Goal: Information Seeking & Learning: Check status

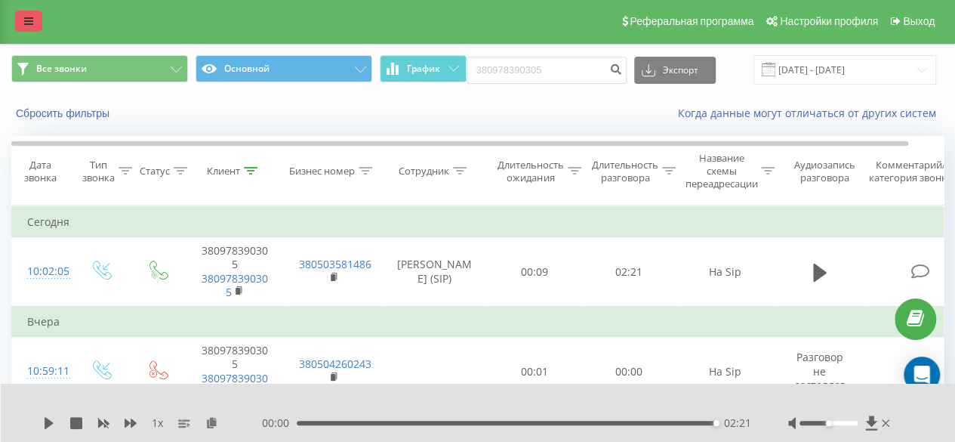
click at [26, 17] on icon at bounding box center [28, 21] width 9 height 11
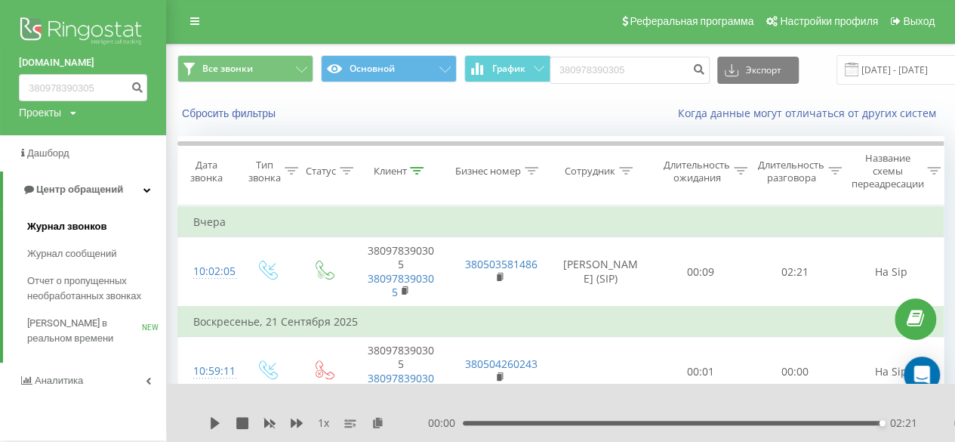
click at [62, 220] on span "Журнал звонков" at bounding box center [66, 226] width 79 height 15
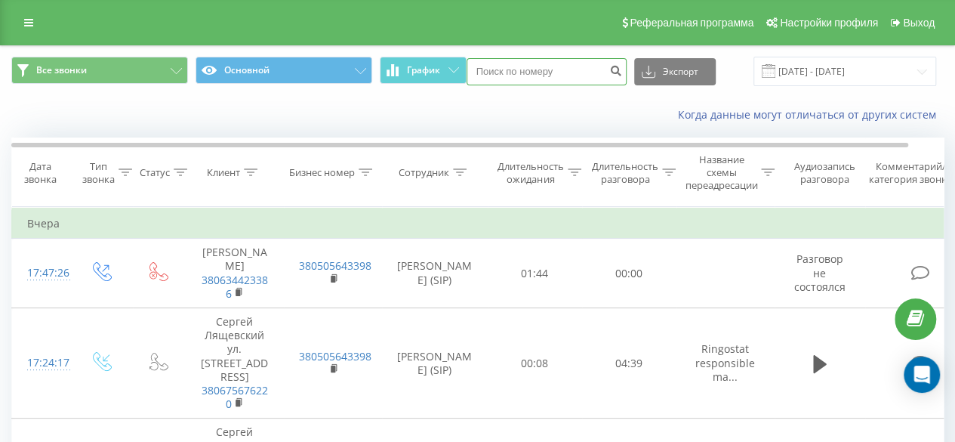
click at [516, 73] on input at bounding box center [547, 71] width 160 height 27
paste input "38 (093) 134 21 60"
type input "38 093134 21 60"
click at [622, 67] on icon "submit" at bounding box center [616, 68] width 13 height 9
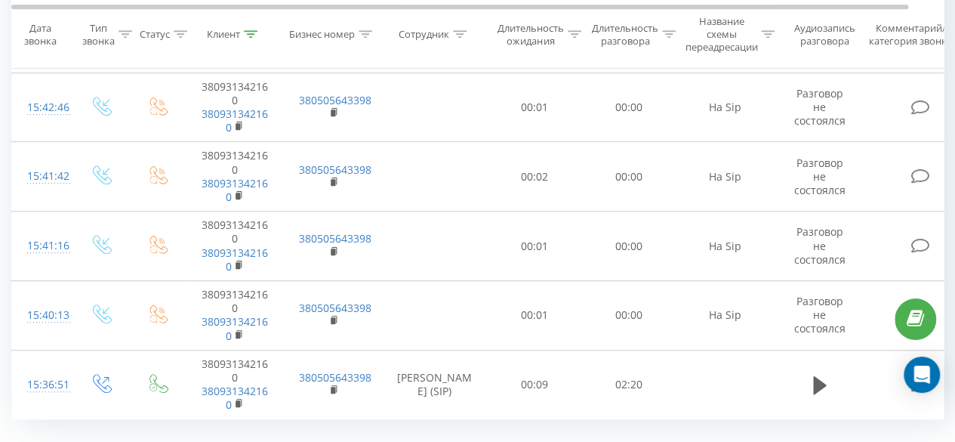
scroll to position [435, 0]
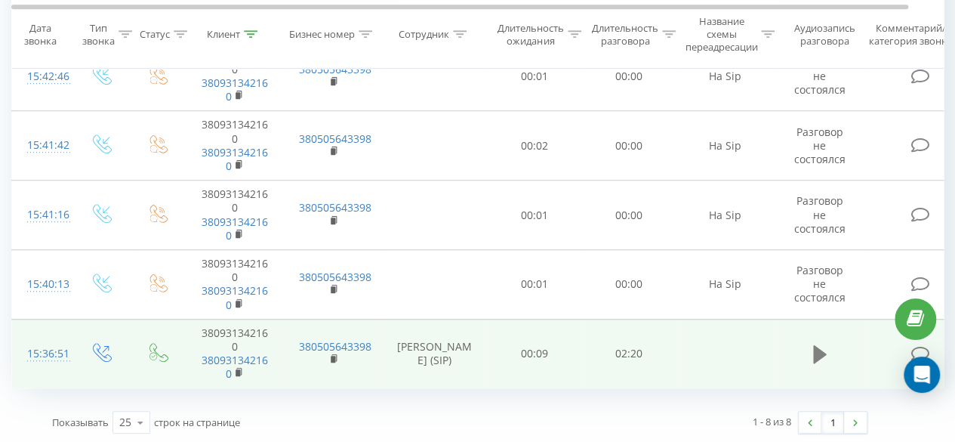
click at [822, 350] on icon at bounding box center [820, 354] width 14 height 18
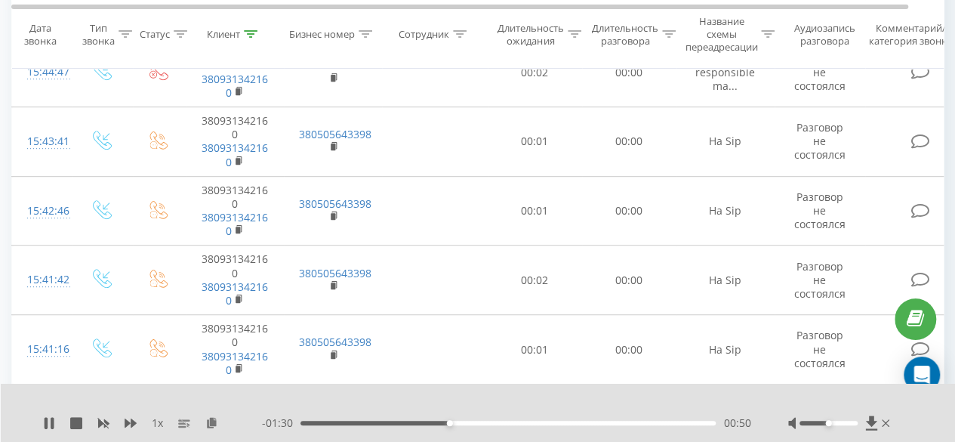
scroll to position [302, 0]
click at [663, 425] on div "02:03" at bounding box center [507, 423] width 415 height 5
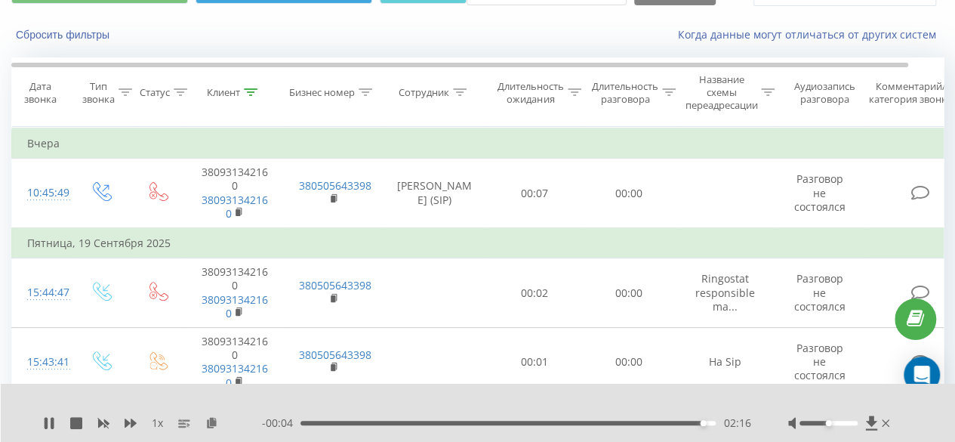
scroll to position [76, 0]
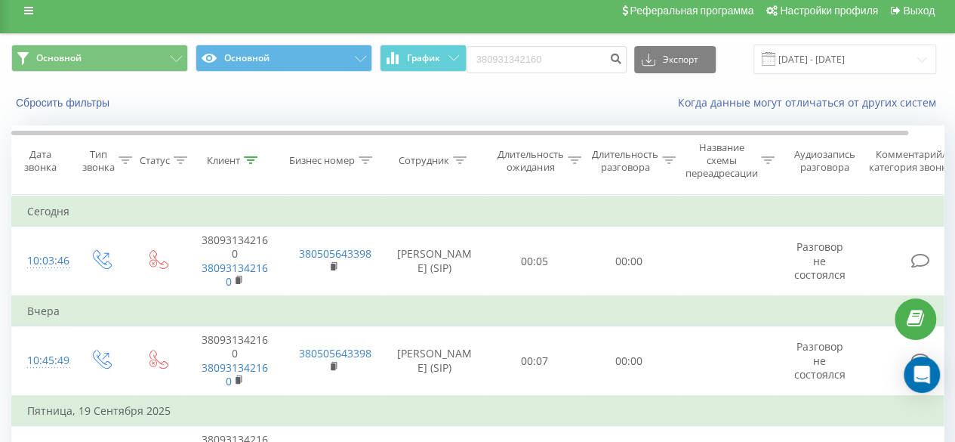
scroll to position [6, 0]
